Goal: Navigation & Orientation: Find specific page/section

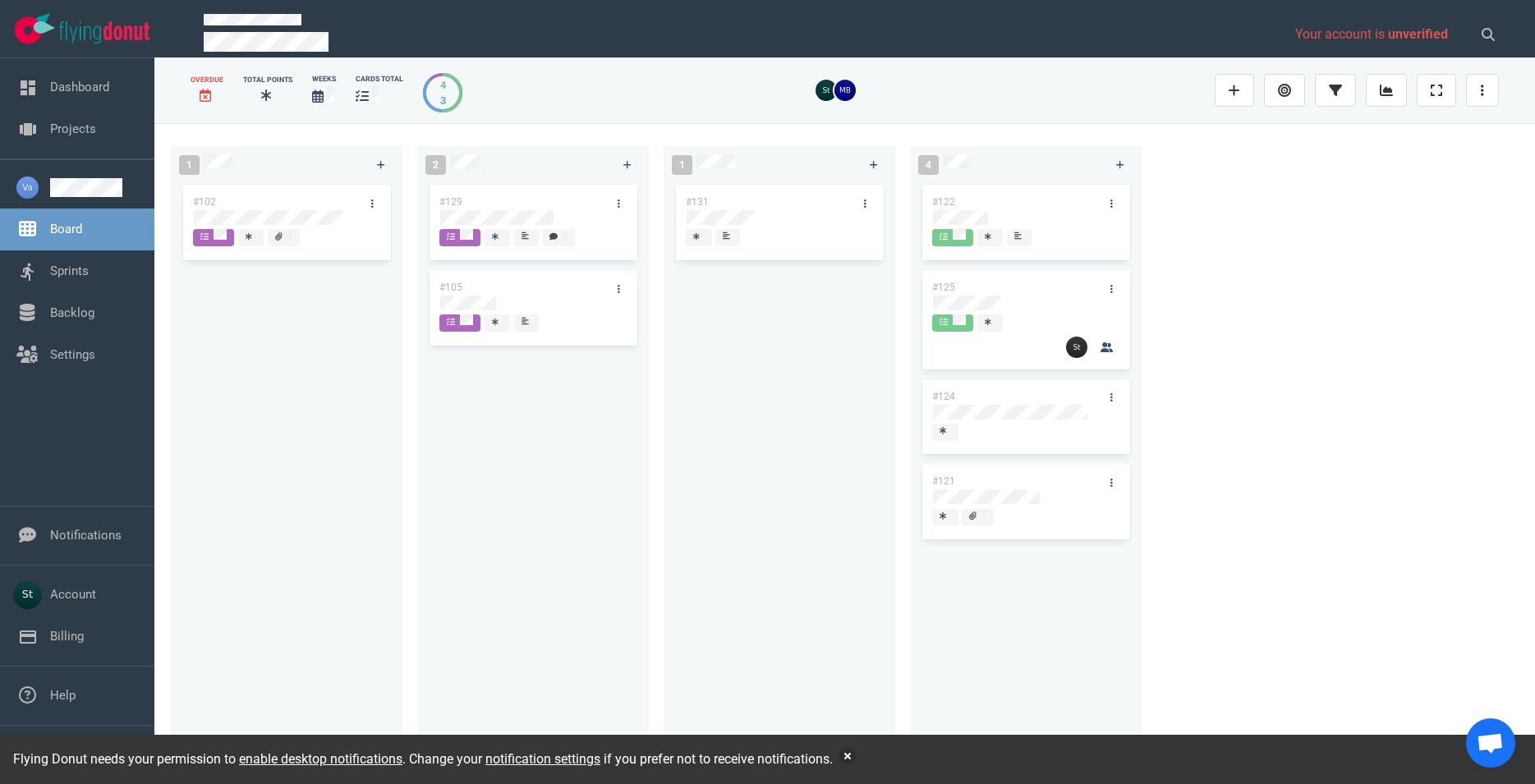
click at [737, 520] on div "#131" at bounding box center [779, 464] width 212 height 567
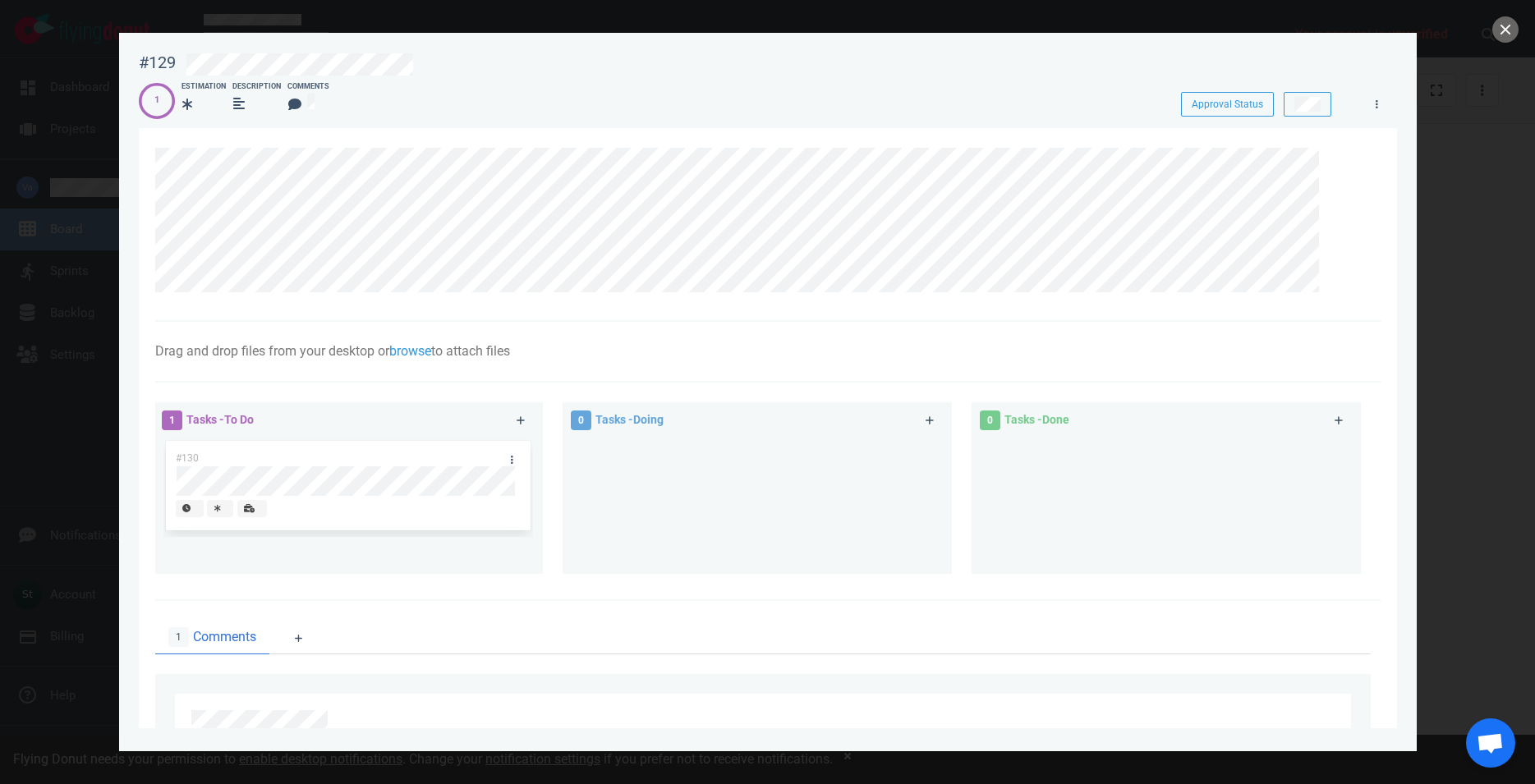
click at [1519, 27] on div at bounding box center [768, 392] width 1535 height 784
click at [1516, 24] on button "close" at bounding box center [1505, 30] width 26 height 26
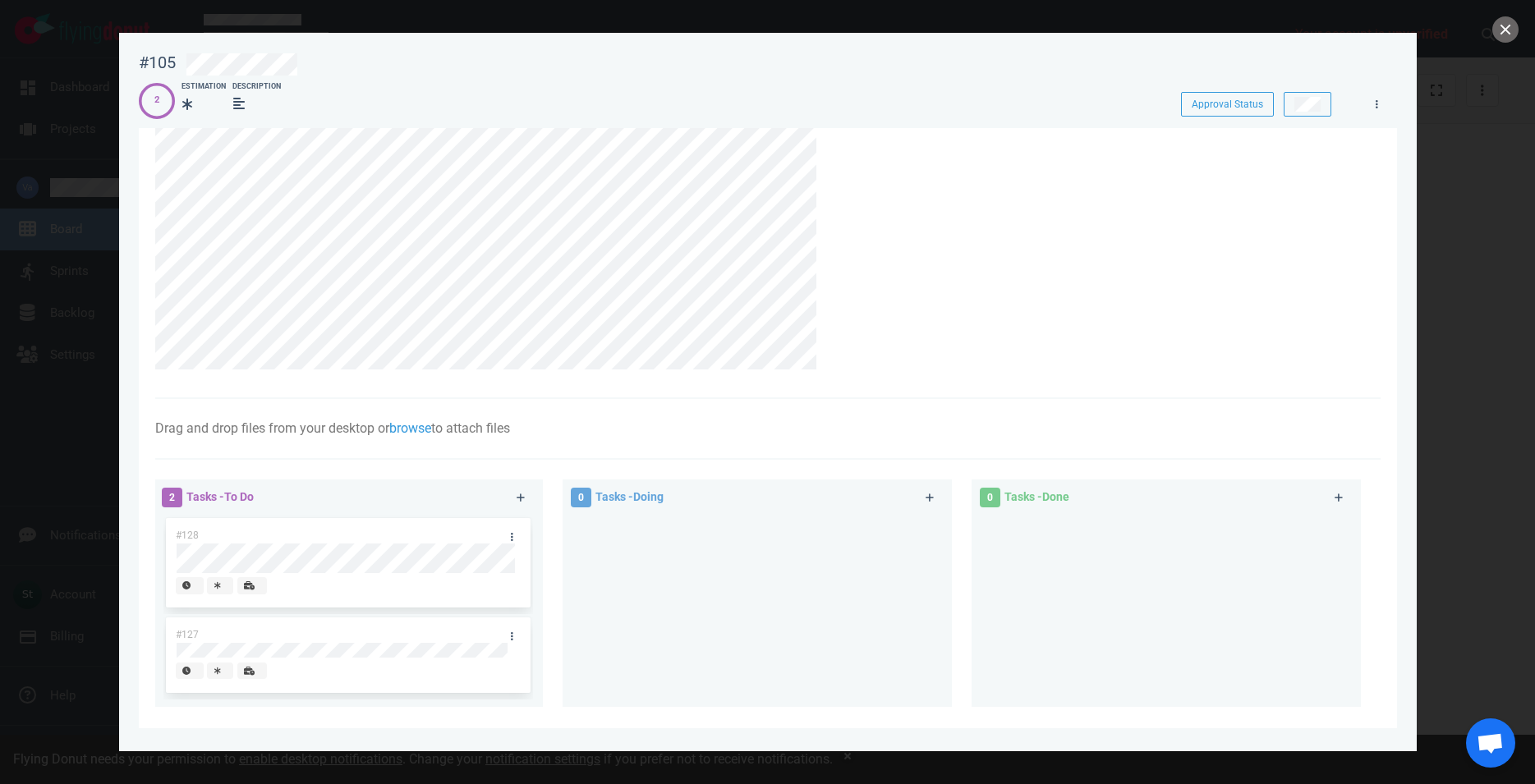
scroll to position [94, 0]
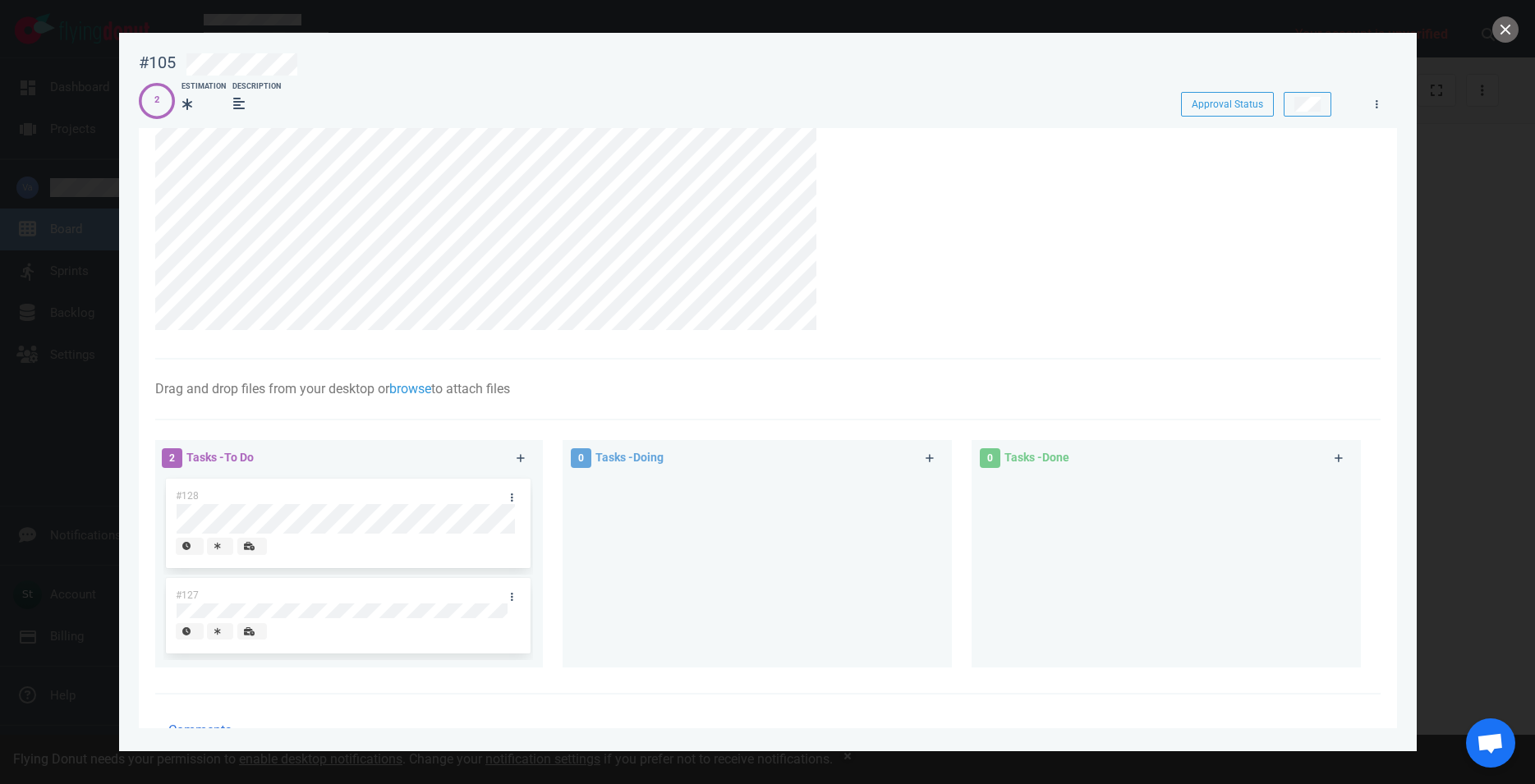
click at [42, 381] on div at bounding box center [768, 392] width 1535 height 784
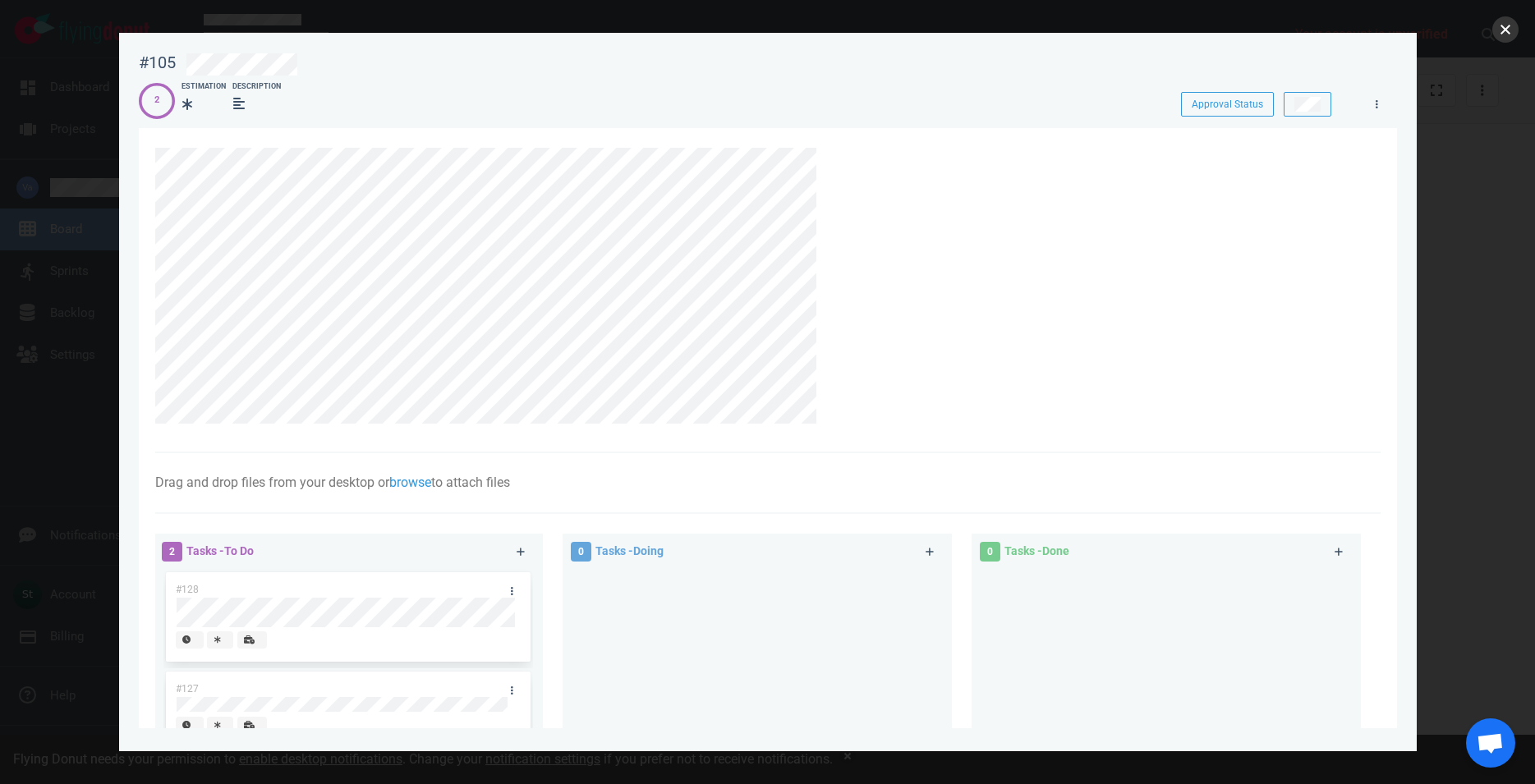
click at [1503, 31] on button "close" at bounding box center [1505, 30] width 26 height 26
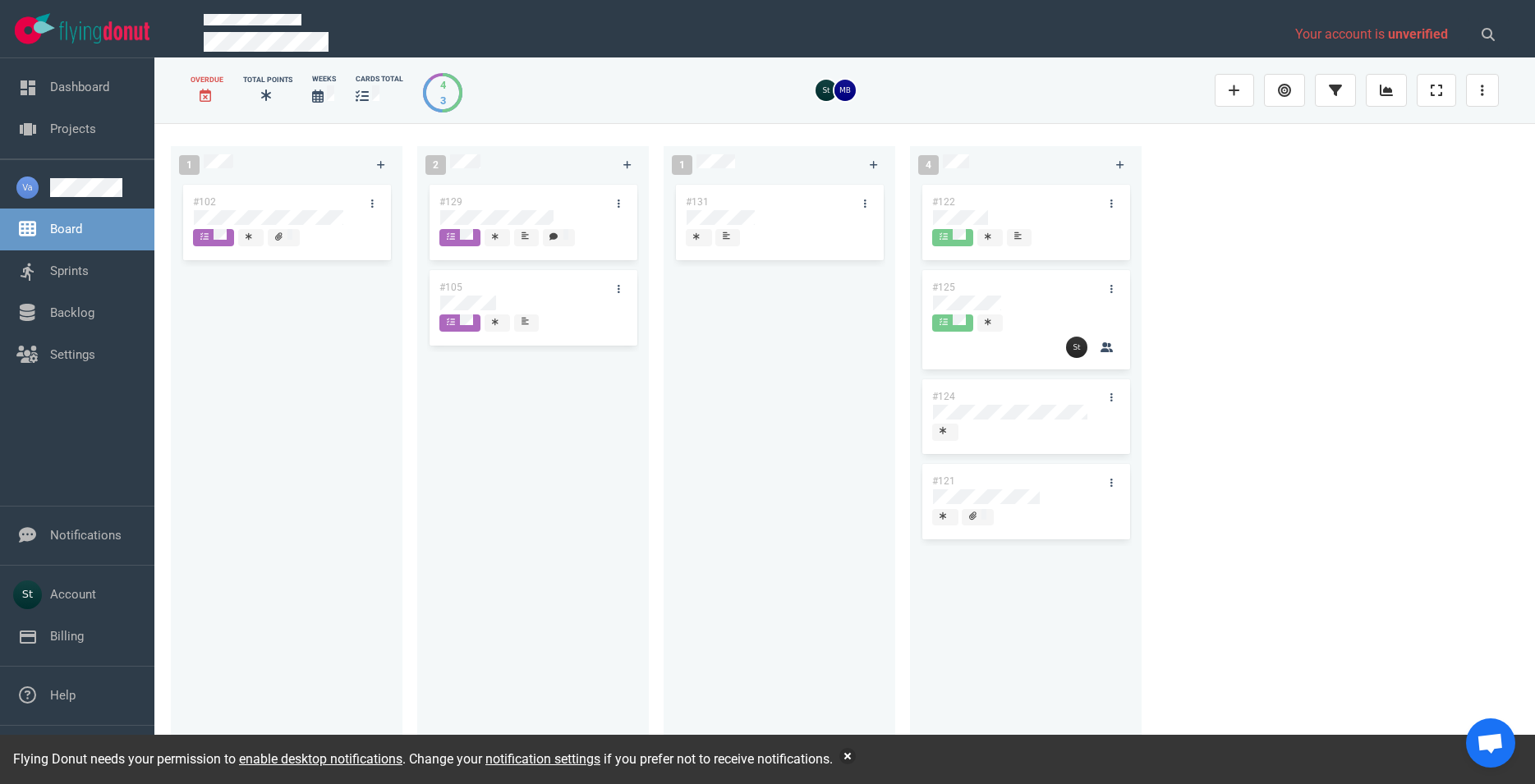
click at [502, 208] on div "#129" at bounding box center [517, 201] width 176 height 34
